Goal: Information Seeking & Learning: Check status

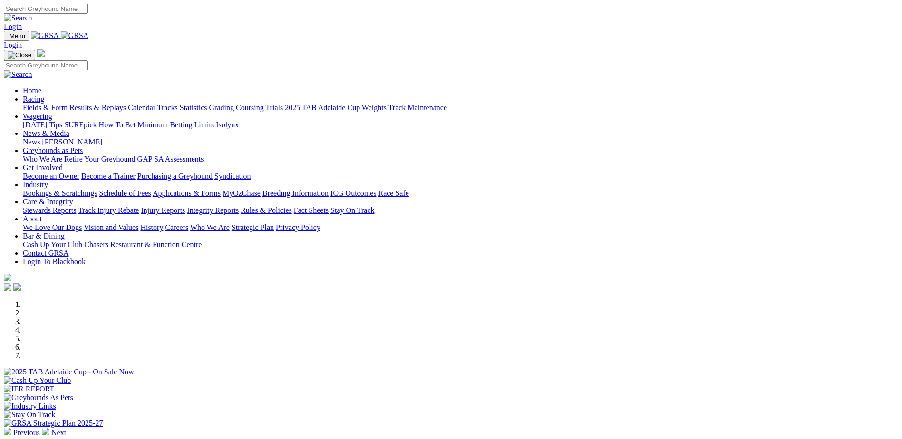
click at [44, 95] on link "Racing" at bounding box center [33, 99] width 21 height 8
click at [126, 104] on link "Results & Replays" at bounding box center [97, 108] width 57 height 8
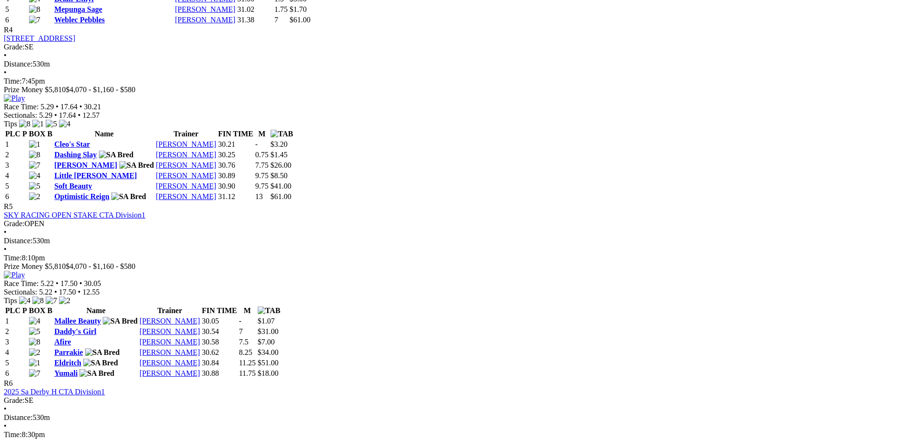
scroll to position [1046, 0]
